Goal: Transaction & Acquisition: Book appointment/travel/reservation

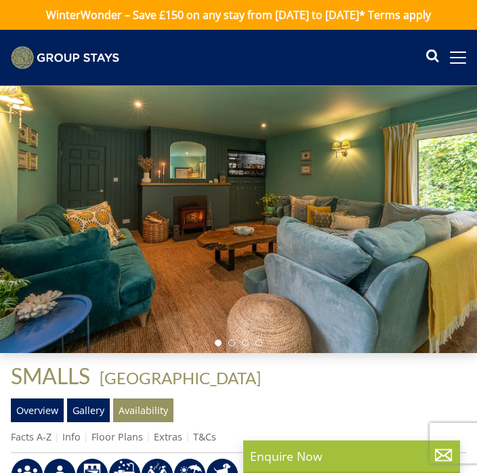
click at [132, 422] on link "Availability" at bounding box center [143, 410] width 60 height 23
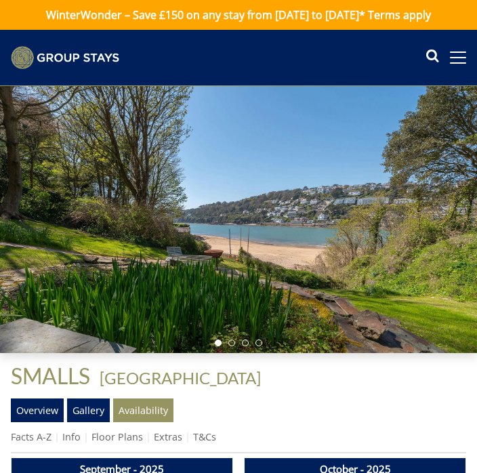
click at [66, 353] on div at bounding box center [238, 219] width 477 height 267
click at [132, 422] on link "Availability" at bounding box center [143, 410] width 60 height 23
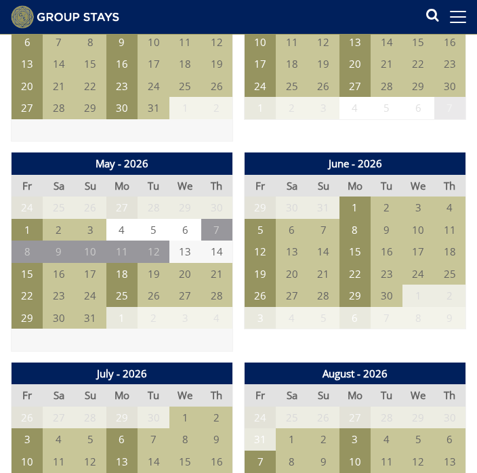
scroll to position [1147, 0]
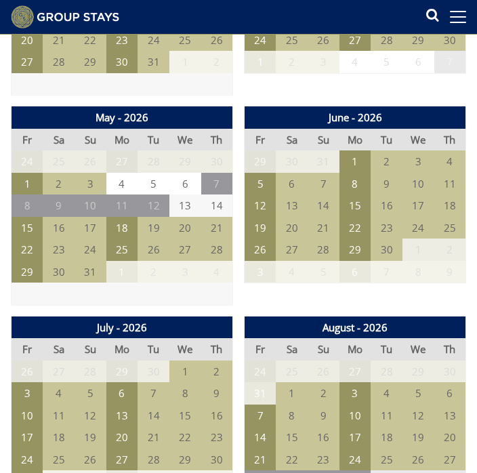
click at [262, 258] on td "26" at bounding box center [261, 250] width 32 height 22
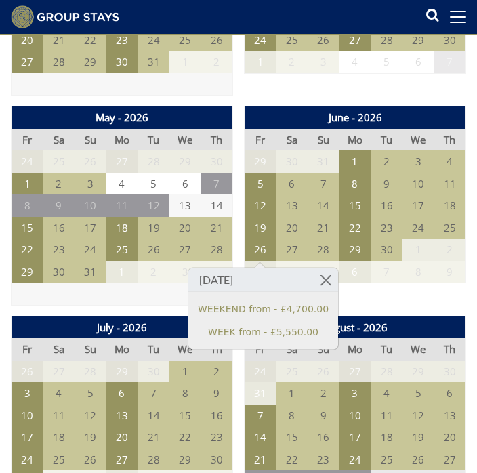
click at [250, 231] on td "19" at bounding box center [261, 228] width 32 height 22
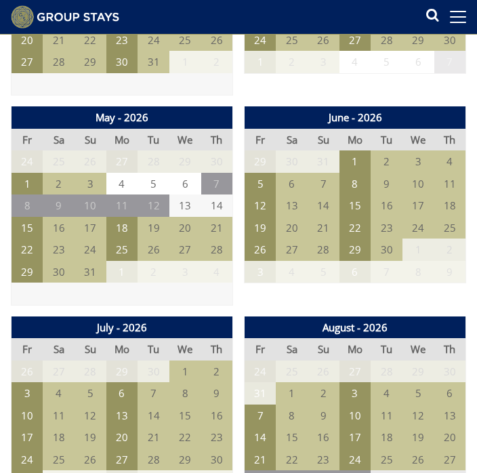
click at [261, 215] on td "12" at bounding box center [261, 206] width 32 height 22
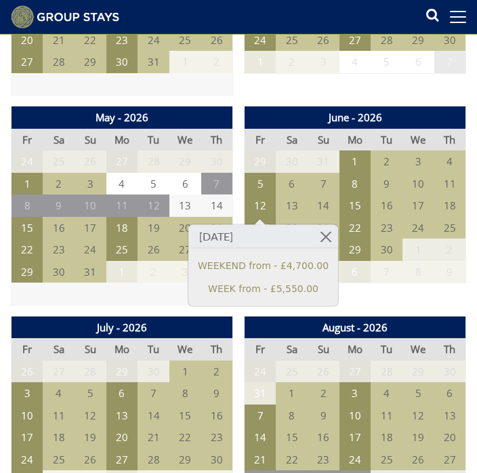
click at [315, 242] on link at bounding box center [327, 237] width 24 height 24
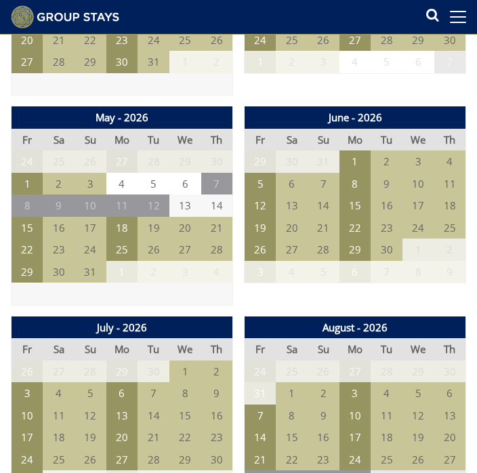
click at [255, 230] on td "19" at bounding box center [261, 228] width 32 height 22
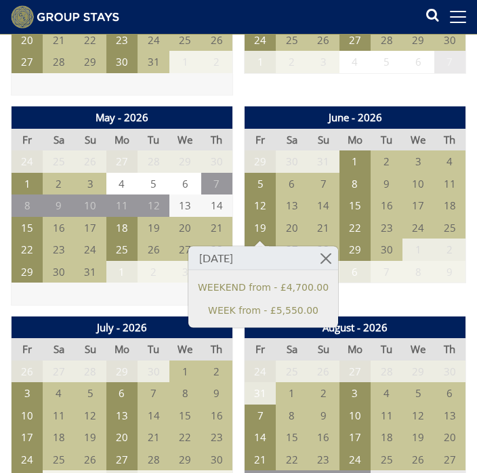
click at [317, 257] on link at bounding box center [327, 259] width 24 height 24
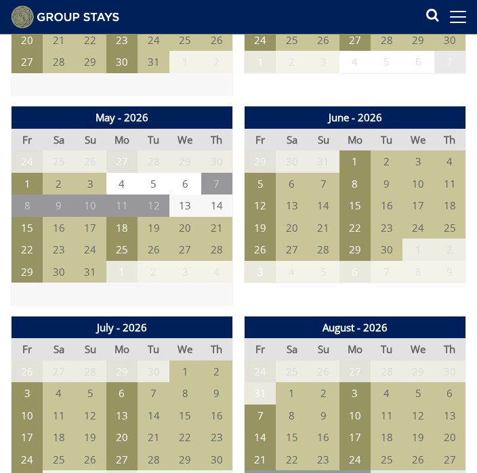
click at [260, 258] on td "26" at bounding box center [261, 250] width 32 height 22
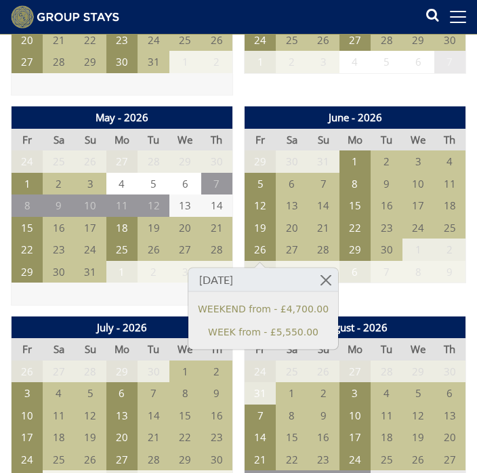
click at [191, 380] on td "1" at bounding box center [186, 372] width 32 height 22
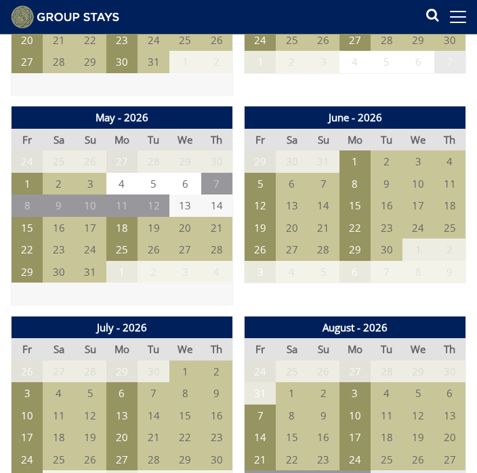
click at [24, 406] on td "10" at bounding box center [28, 416] width 32 height 22
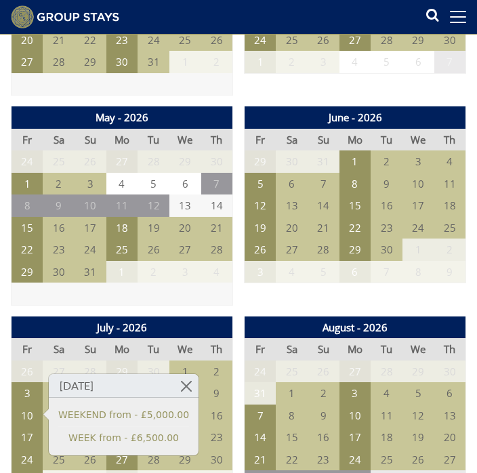
click at [348, 155] on td "1" at bounding box center [356, 162] width 32 height 22
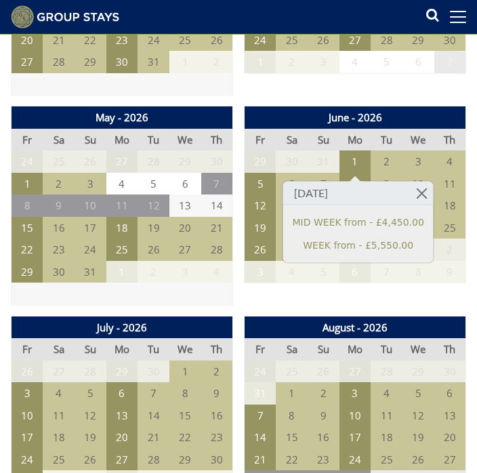
click at [294, 7] on div "Search Menu Properties My Booking Contact Us [PHONE_NUMBER] Search Check Availa…" at bounding box center [238, 16] width 477 height 23
